Goal: Task Accomplishment & Management: Use online tool/utility

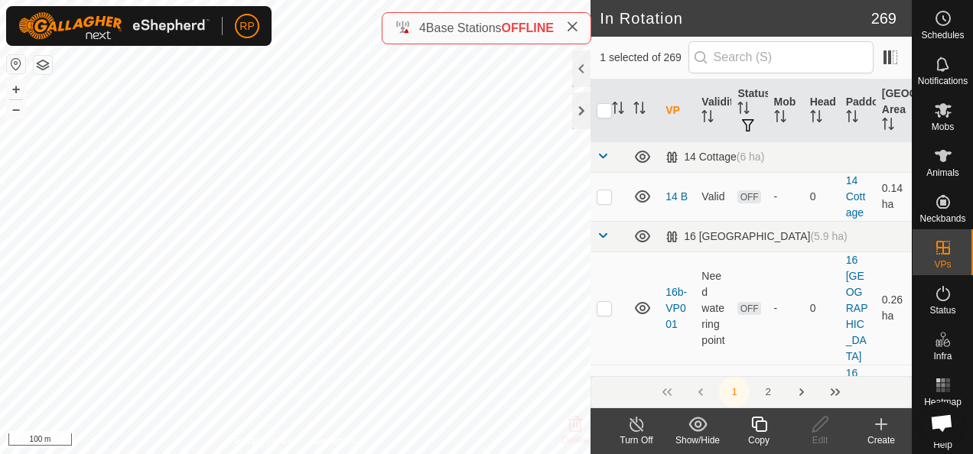
click at [759, 424] on icon at bounding box center [759, 424] width 19 height 18
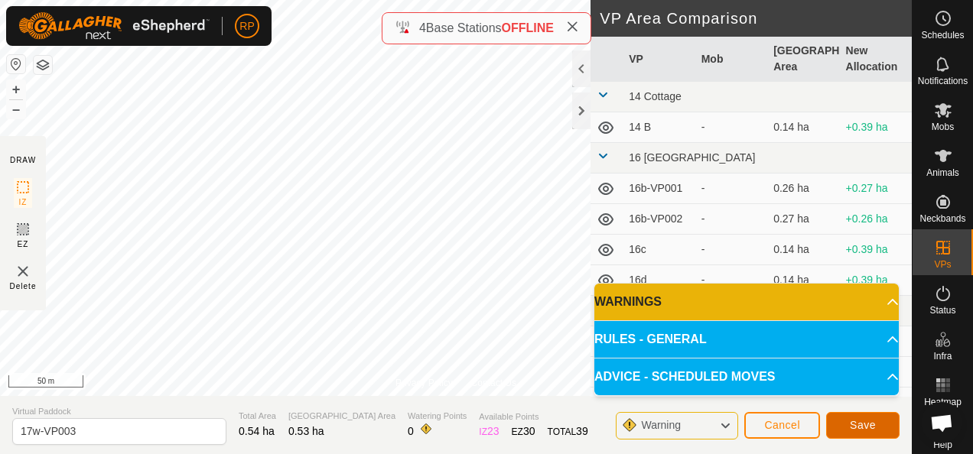
click at [868, 431] on span "Save" at bounding box center [863, 425] width 26 height 12
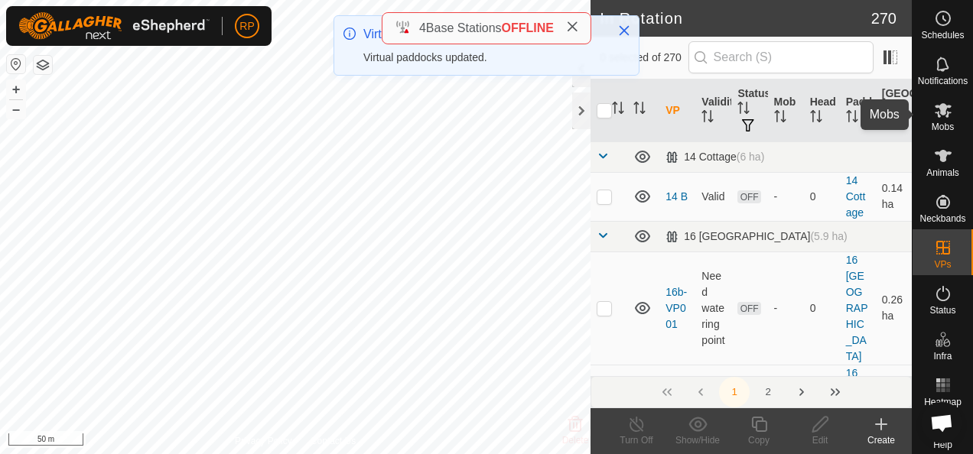
click at [935, 108] on icon at bounding box center [943, 110] width 17 height 15
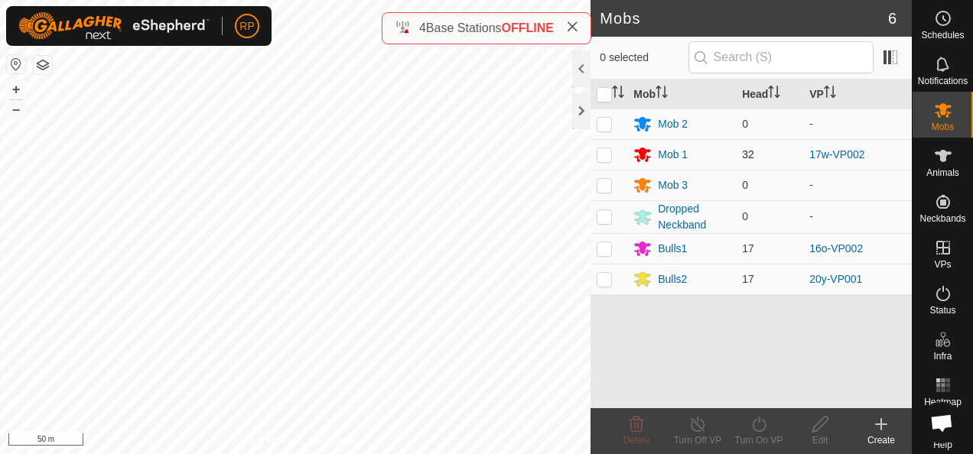
click at [603, 155] on p-checkbox at bounding box center [604, 154] width 15 height 12
checkbox input "true"
click at [757, 424] on icon at bounding box center [759, 424] width 19 height 18
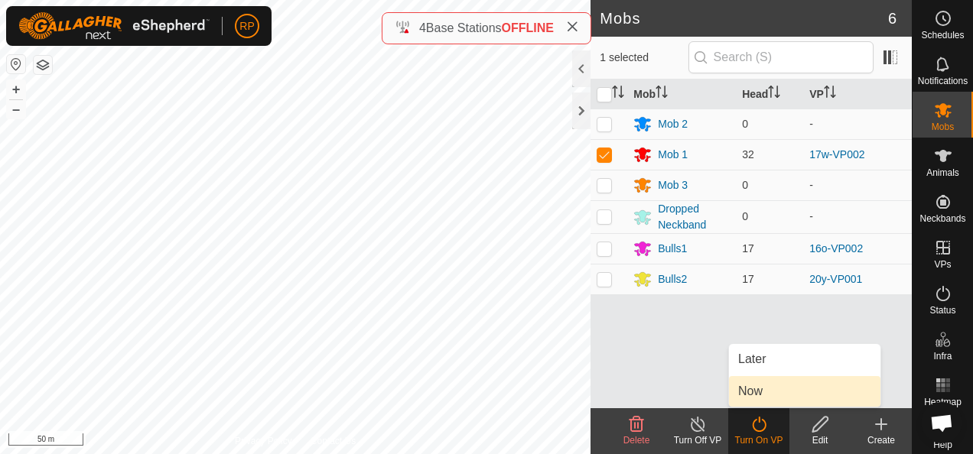
click at [755, 399] on link "Now" at bounding box center [804, 391] width 151 height 31
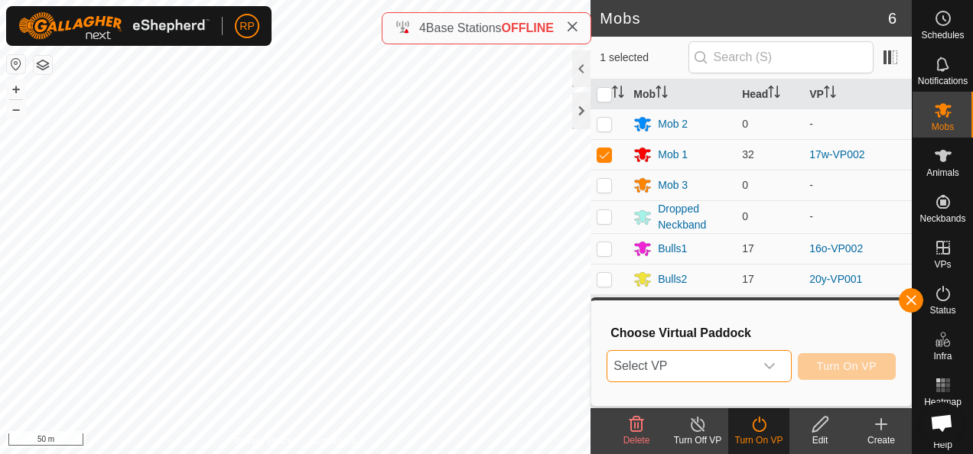
click at [725, 375] on span "Select VP" at bounding box center [680, 366] width 146 height 31
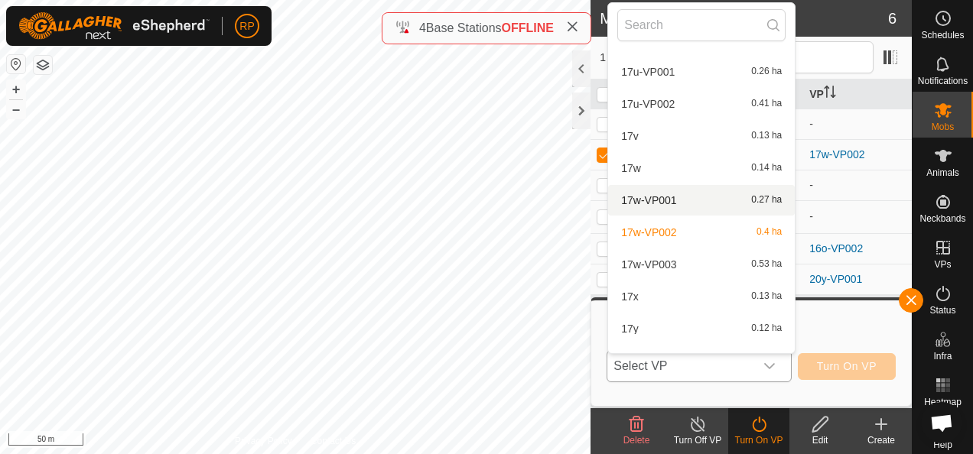
scroll to position [3694, 0]
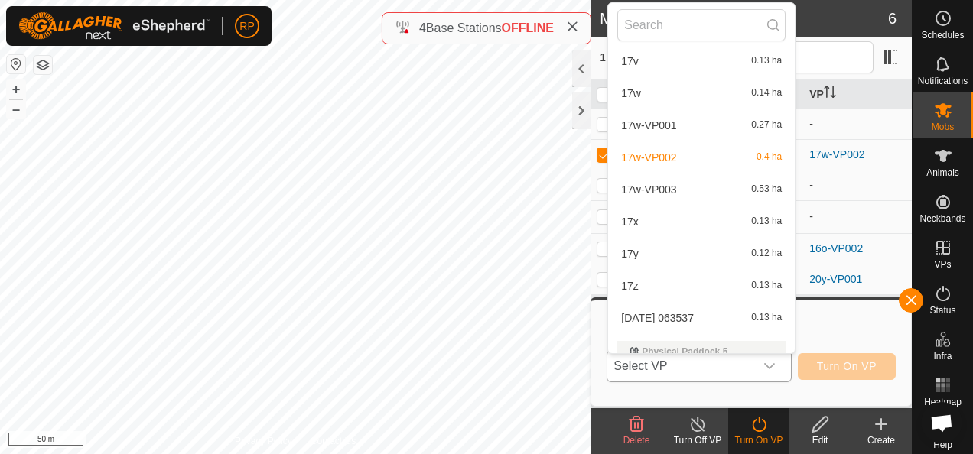
click at [656, 189] on li "17w-VP003 0.53 ha" at bounding box center [701, 189] width 187 height 31
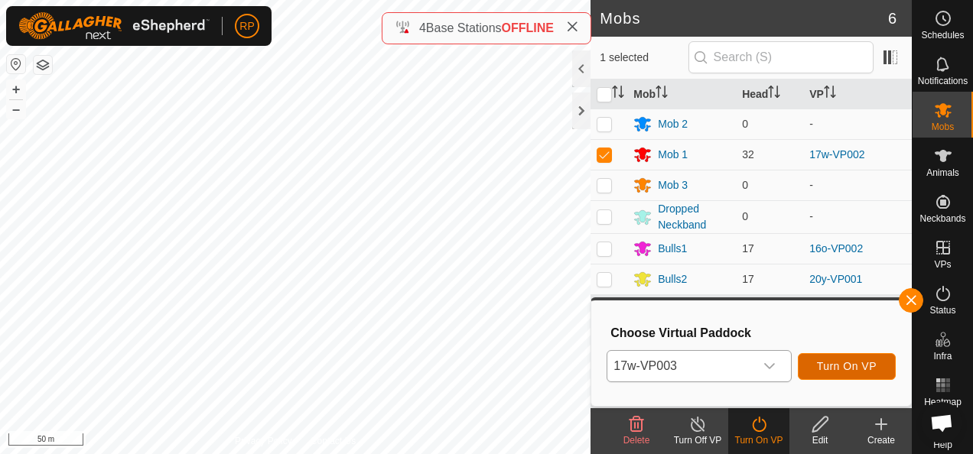
click at [854, 364] on span "Turn On VP" at bounding box center [847, 366] width 60 height 12
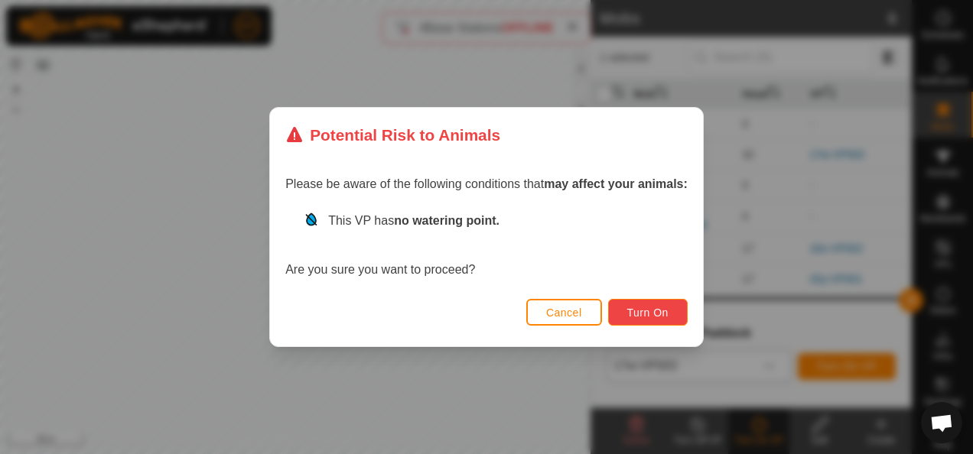
click at [648, 316] on span "Turn On" at bounding box center [647, 313] width 41 height 12
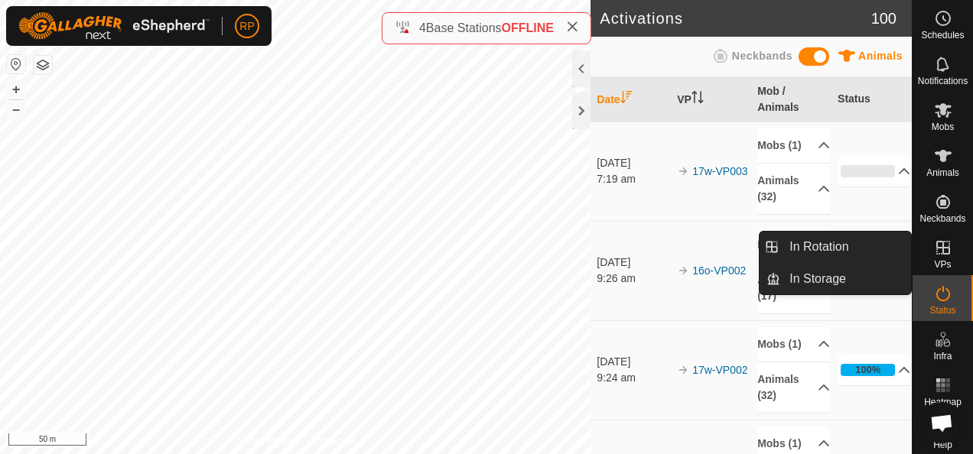
click at [936, 248] on icon at bounding box center [943, 248] width 14 height 14
click at [802, 246] on link "In Rotation" at bounding box center [845, 247] width 131 height 31
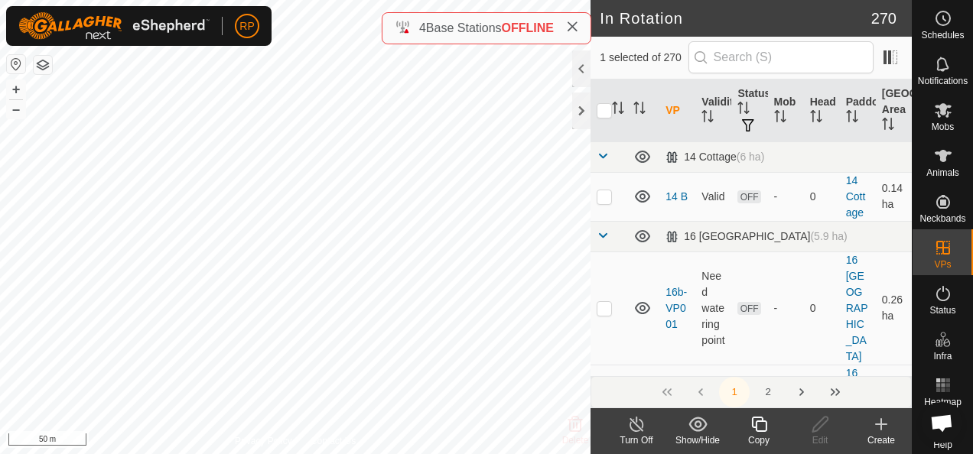
click at [887, 427] on icon at bounding box center [881, 424] width 18 height 18
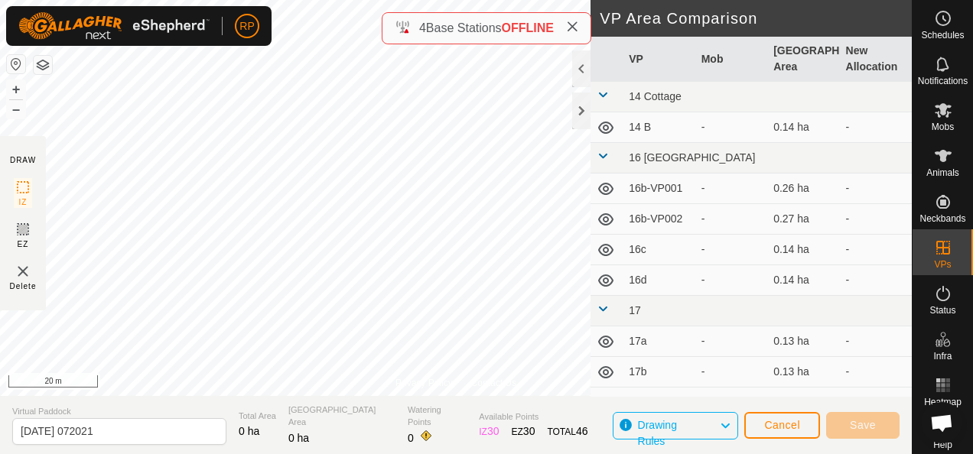
click at [464, 454] on html "RP Schedules Notifications Mobs Animals Neckbands VPs Status Infra Heatmap Help…" at bounding box center [486, 227] width 973 height 454
click at [415, 403] on div "Privacy Policy Contact Us WP 10 Type: trough Capacity: 100L Water Level: 100% D…" at bounding box center [456, 227] width 912 height 454
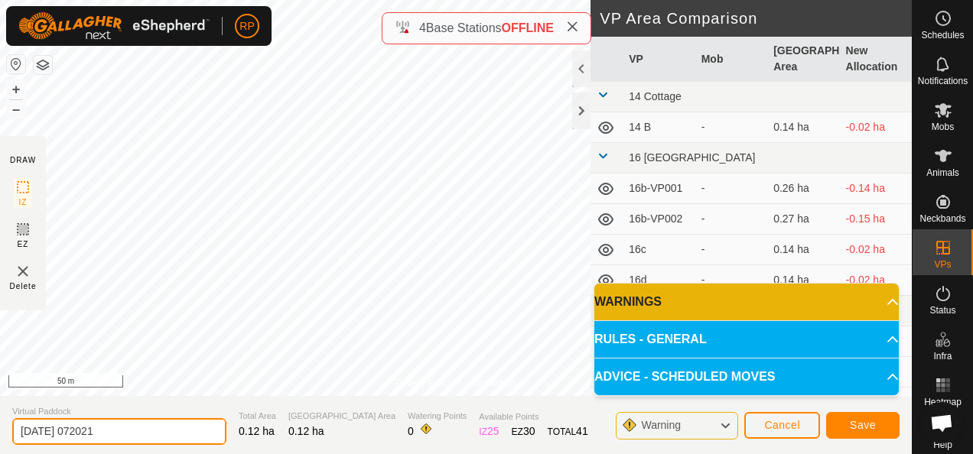
click at [119, 433] on input "[DATE] 072021" at bounding box center [119, 431] width 214 height 27
type input "2"
type input "16r"
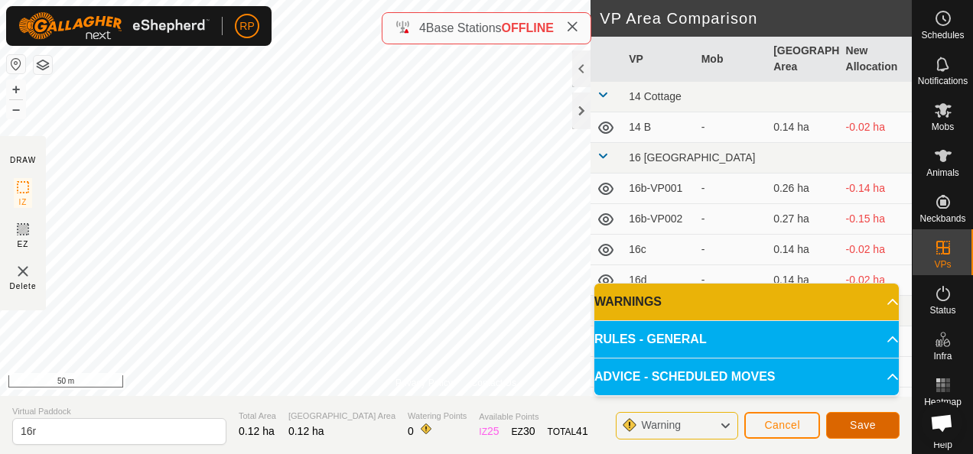
click at [863, 423] on span "Save" at bounding box center [863, 425] width 26 height 12
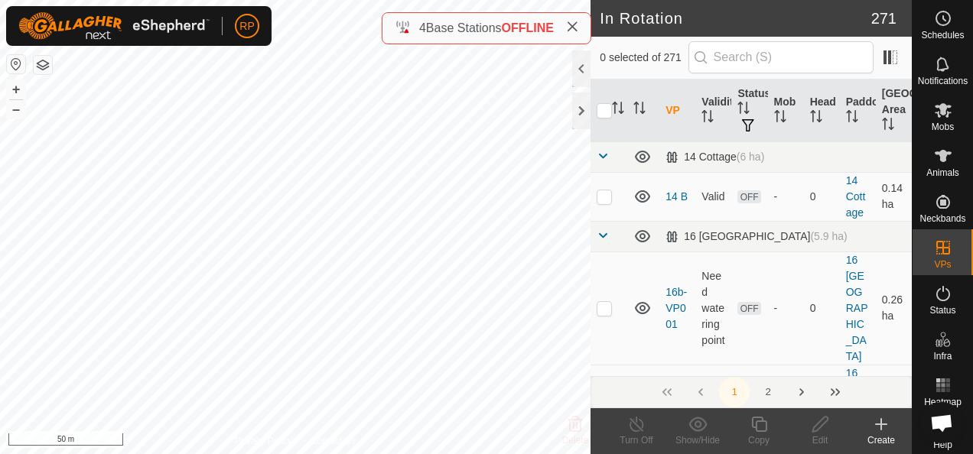
click at [881, 425] on icon at bounding box center [881, 424] width 0 height 11
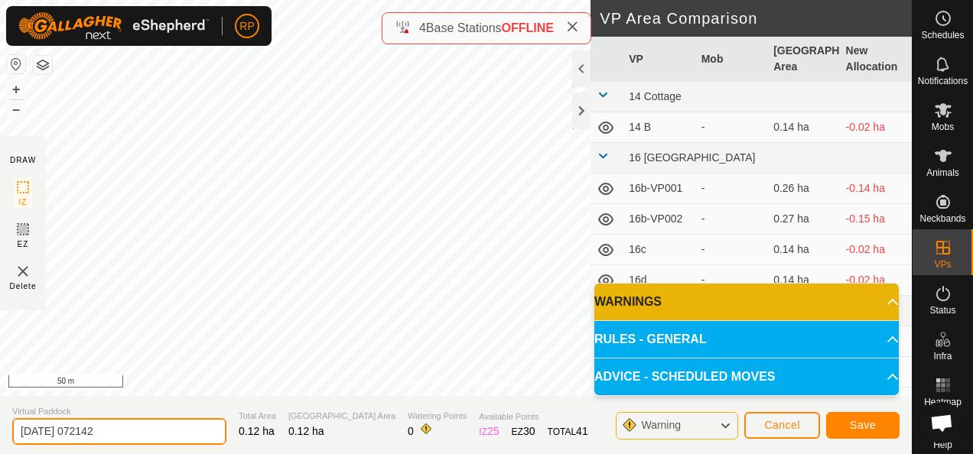
click at [121, 431] on input "[DATE] 072142" at bounding box center [119, 431] width 214 height 27
type input "2"
type input "16s"
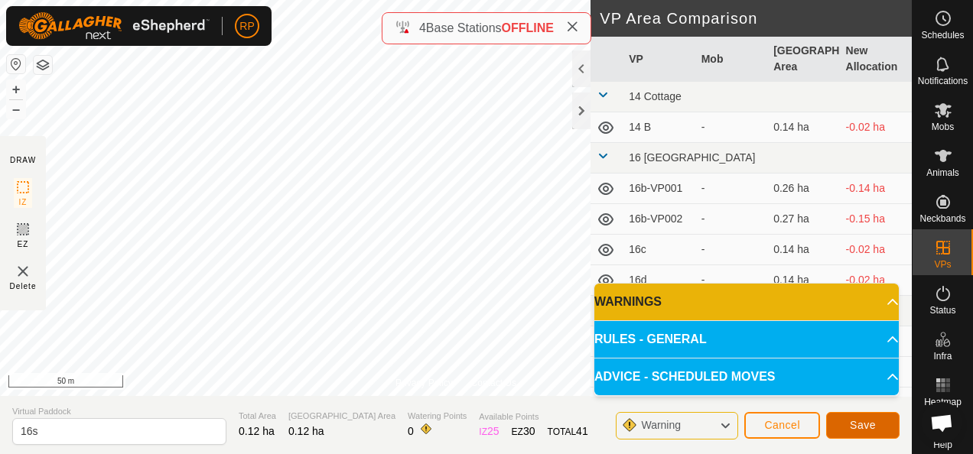
click at [872, 425] on span "Save" at bounding box center [863, 425] width 26 height 12
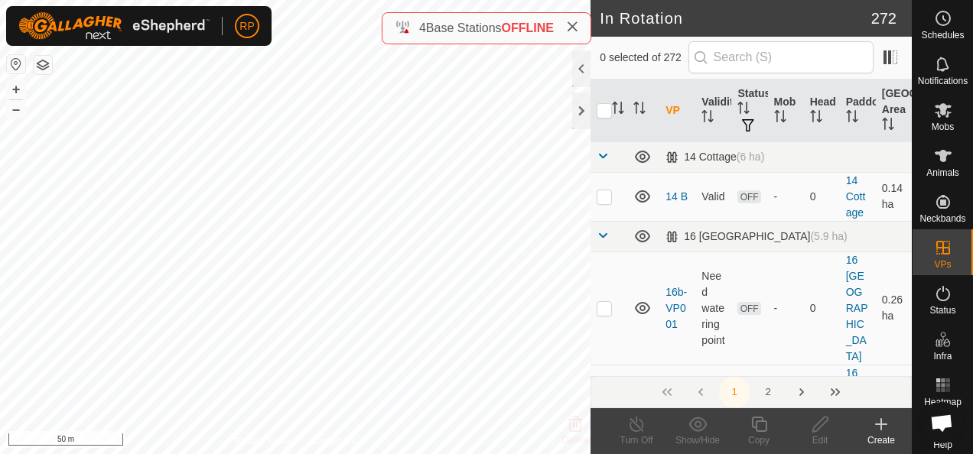
click at [246, 246] on div "RP Schedules Notifications Mobs Animals Neckbands VPs Status Infra Heatmap Help…" at bounding box center [486, 227] width 973 height 454
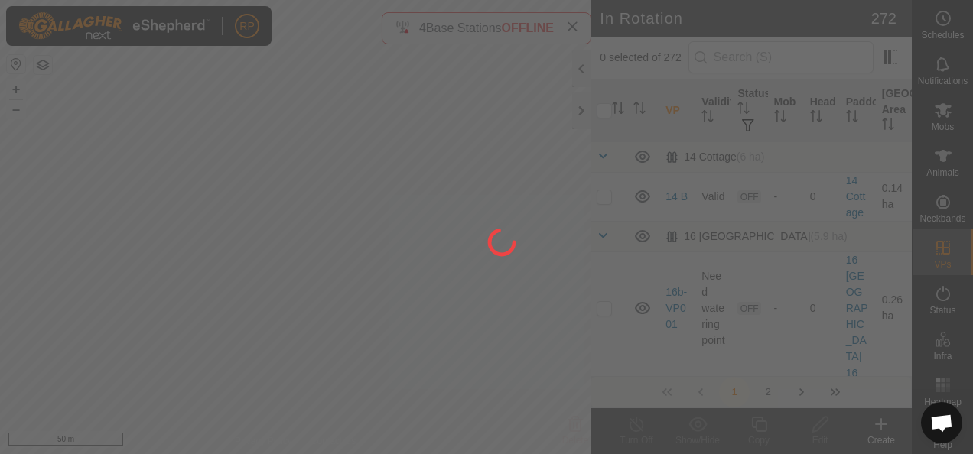
checkbox input "true"
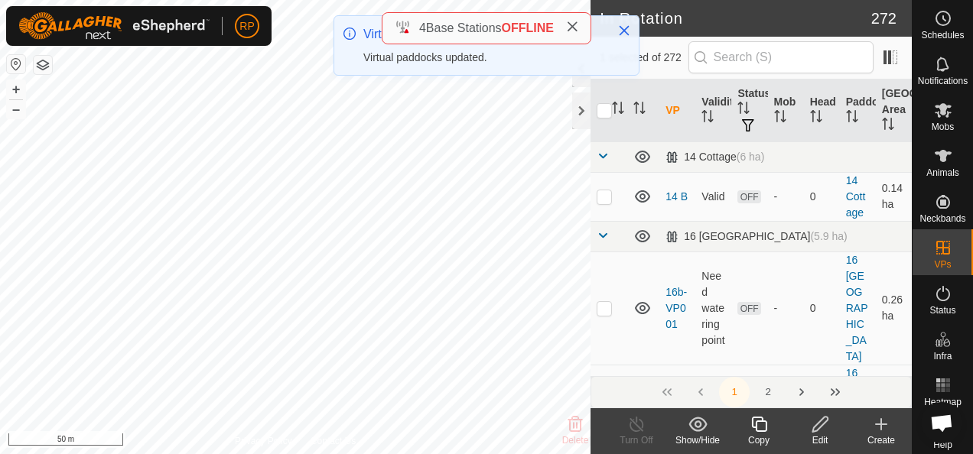
click at [817, 430] on icon at bounding box center [819, 424] width 15 height 15
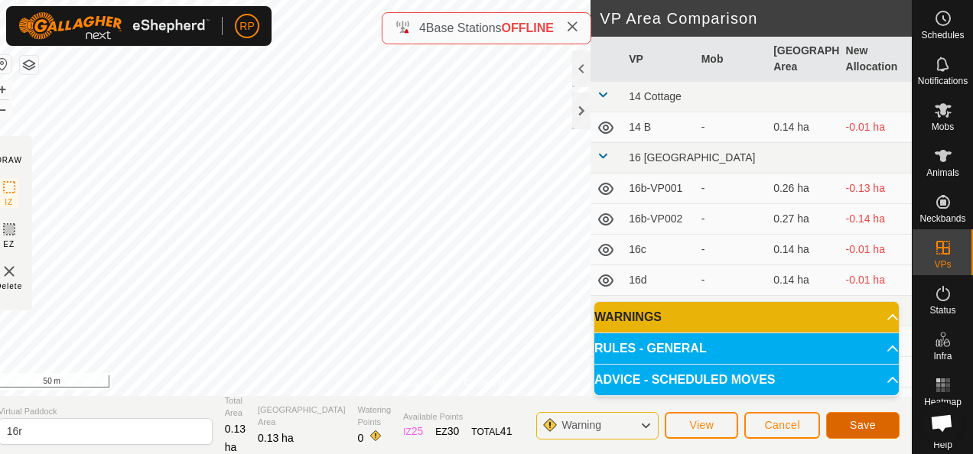
click at [867, 430] on span "Save" at bounding box center [863, 425] width 26 height 12
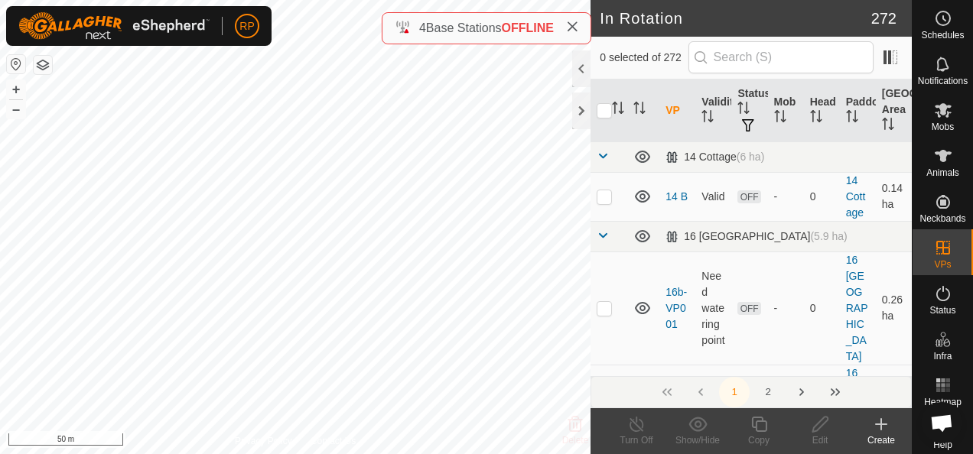
checkbox input "true"
click at [761, 419] on icon at bounding box center [759, 424] width 19 height 18
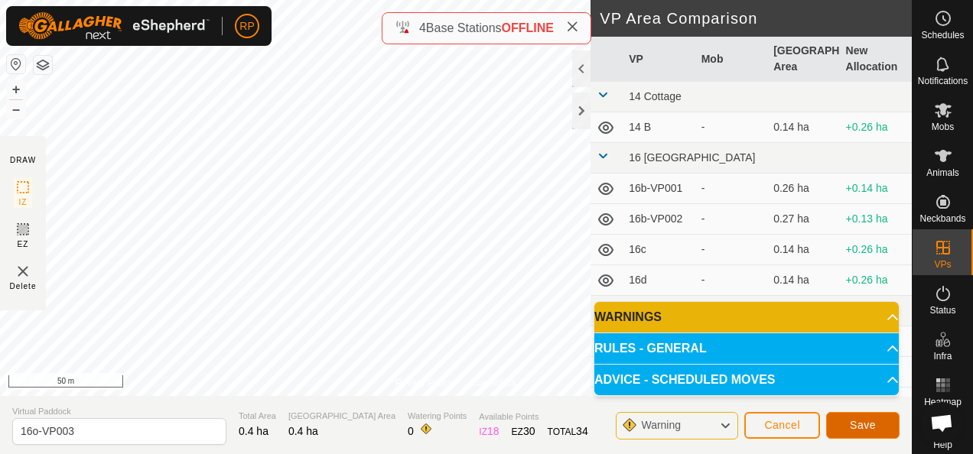
click at [864, 428] on span "Save" at bounding box center [863, 425] width 26 height 12
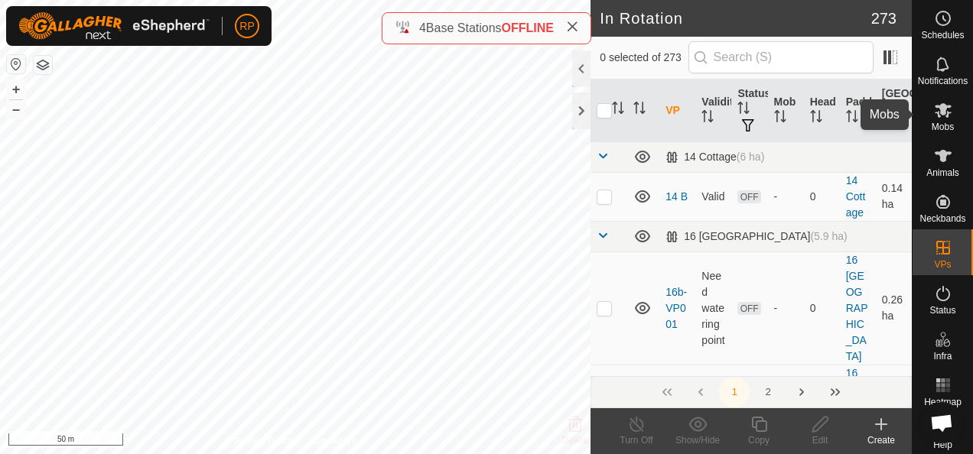
click at [939, 106] on icon at bounding box center [943, 110] width 17 height 15
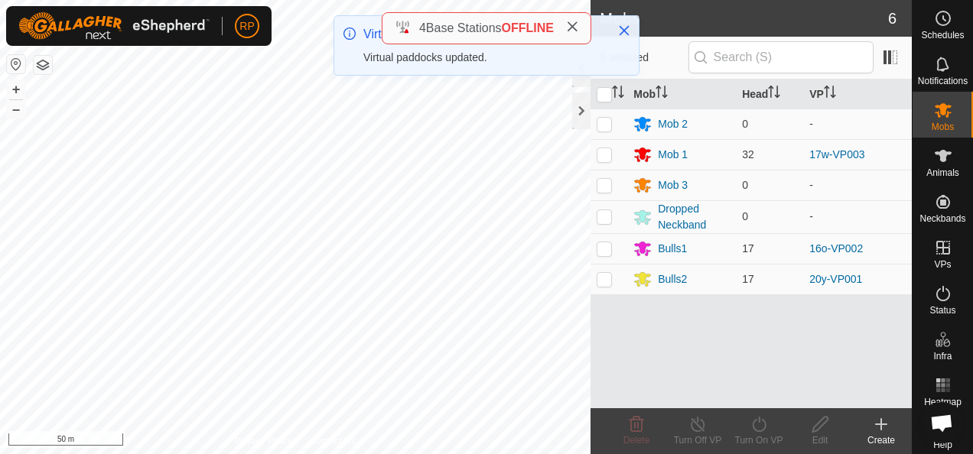
click at [604, 246] on p-checkbox at bounding box center [604, 248] width 15 height 12
checkbox input "true"
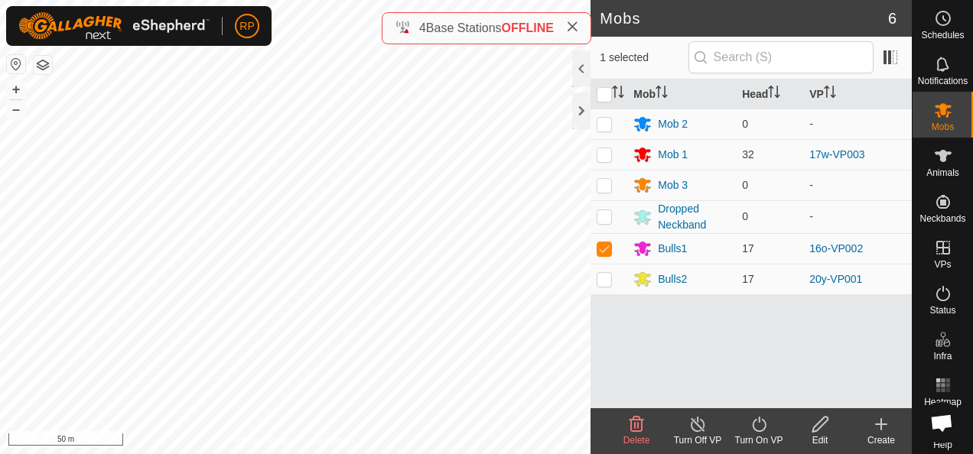
click at [761, 425] on icon at bounding box center [759, 424] width 19 height 18
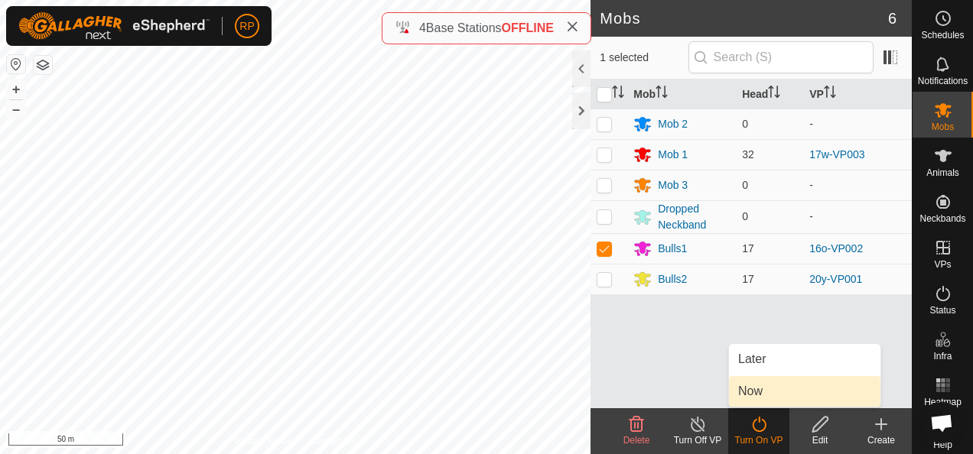
click at [757, 397] on link "Now" at bounding box center [804, 391] width 151 height 31
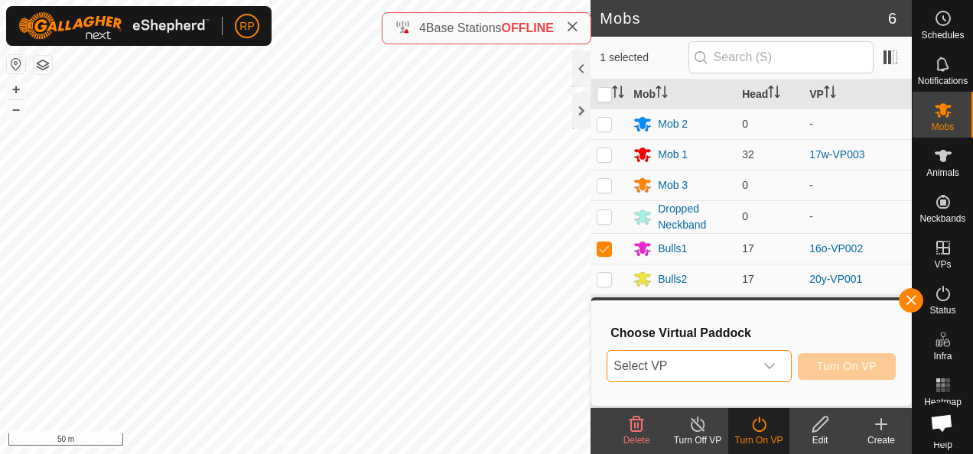
click at [726, 364] on span "Select VP" at bounding box center [680, 366] width 146 height 31
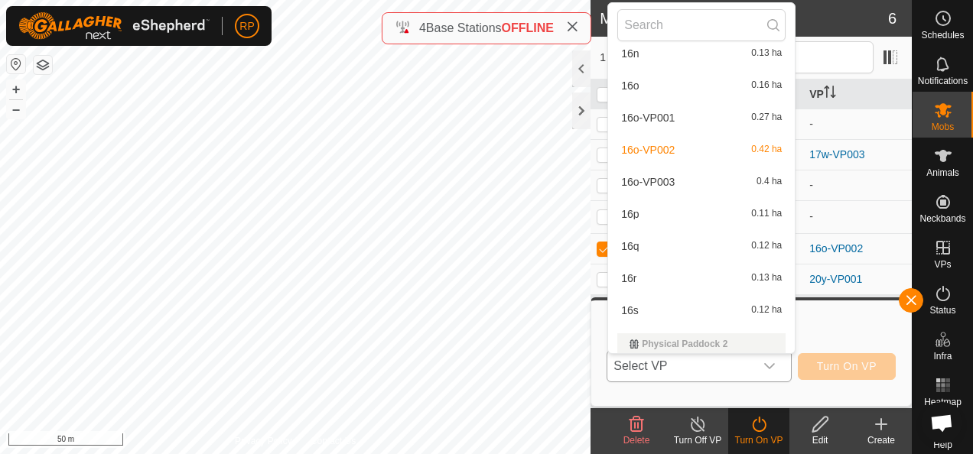
scroll to position [1553, 0]
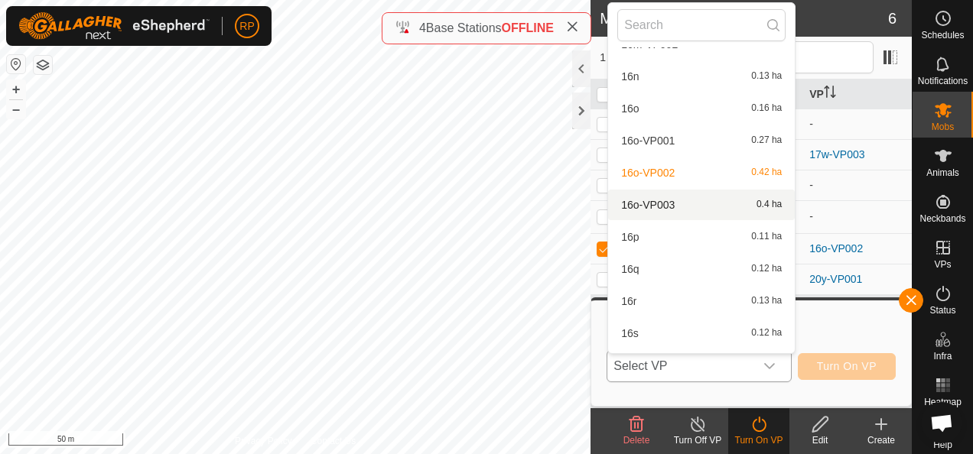
click at [656, 200] on li "16o-VP003 0.4 ha" at bounding box center [701, 205] width 187 height 31
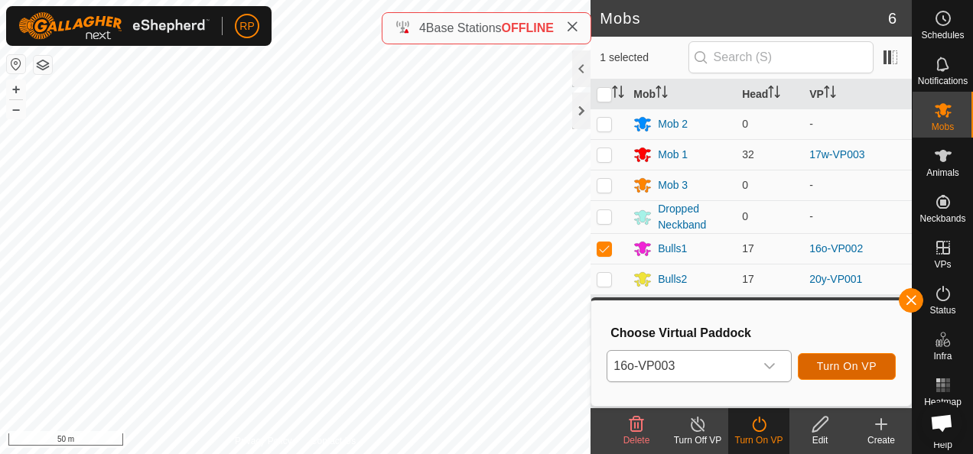
click at [846, 366] on span "Turn On VP" at bounding box center [847, 366] width 60 height 12
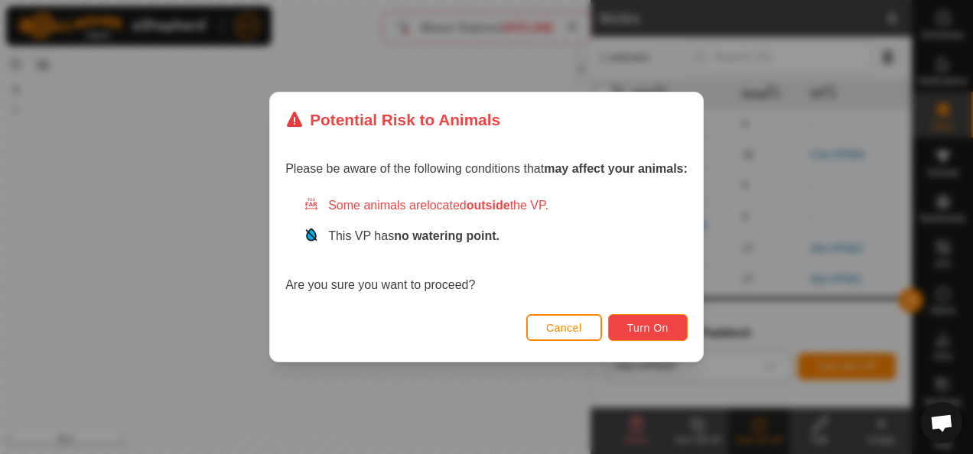
click at [647, 330] on span "Turn On" at bounding box center [647, 328] width 41 height 12
